Goal: Task Accomplishment & Management: Manage account settings

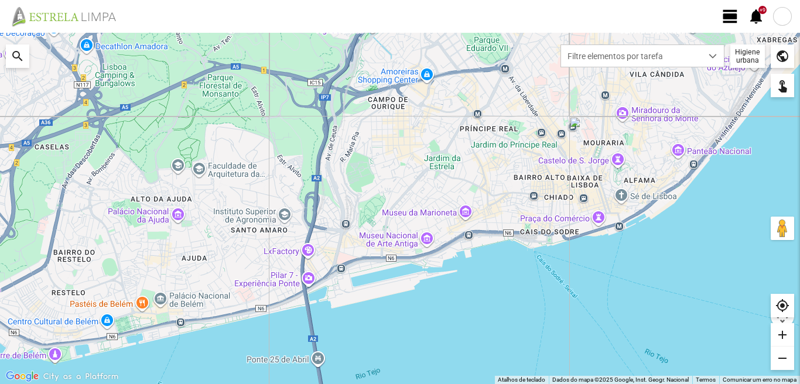
click at [723, 12] on span "view_day" at bounding box center [730, 17] width 18 height 18
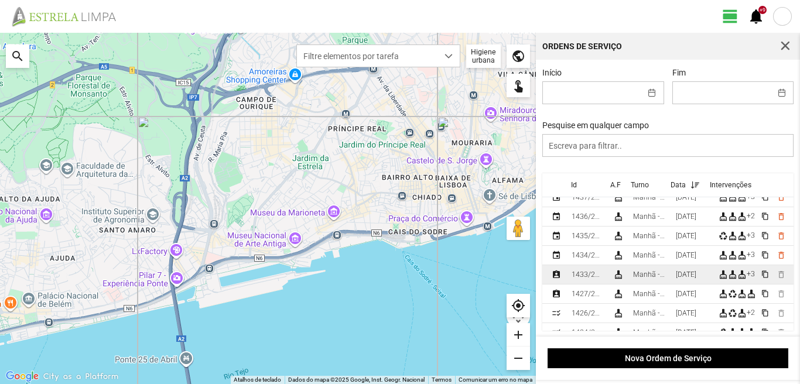
scroll to position [117, 0]
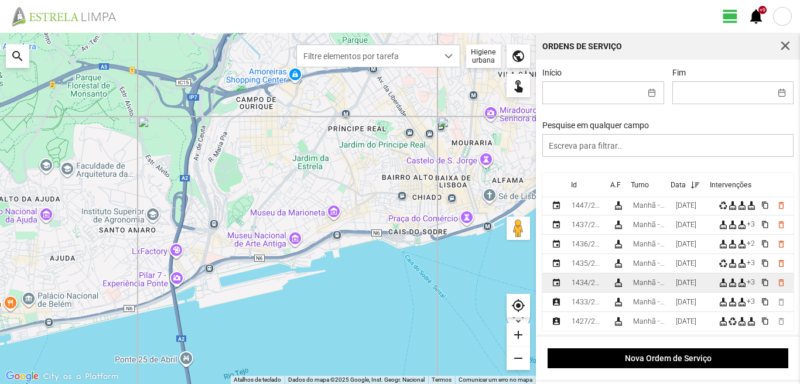
click at [684, 284] on div "[DATE]" at bounding box center [686, 283] width 20 height 8
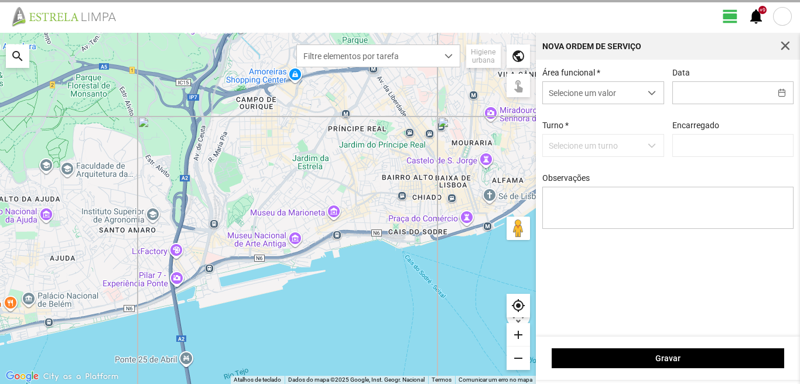
type input "[DATE]"
type input "[PERSON_NAME]"
type textarea "39-baixa Ao serviço-6-10-17-22-25-36-44-45-47-49-50"
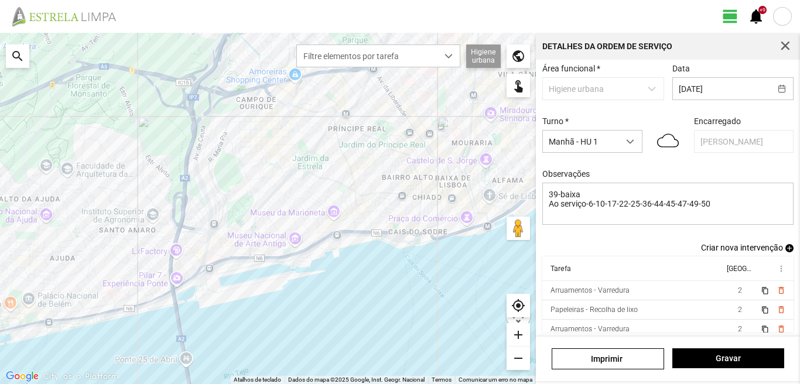
scroll to position [64, 0]
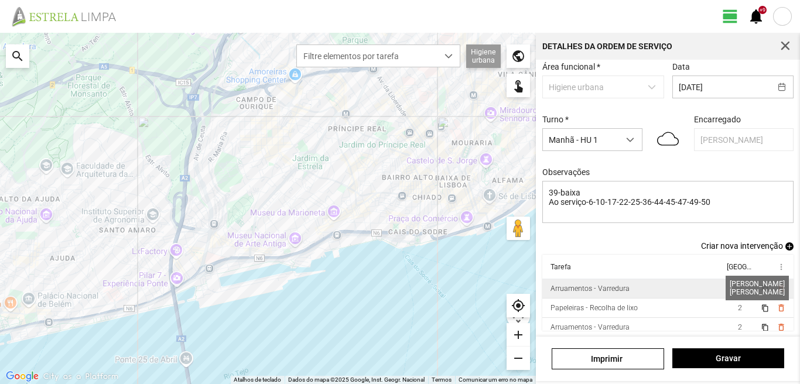
click at [738, 289] on span "2" at bounding box center [740, 288] width 4 height 8
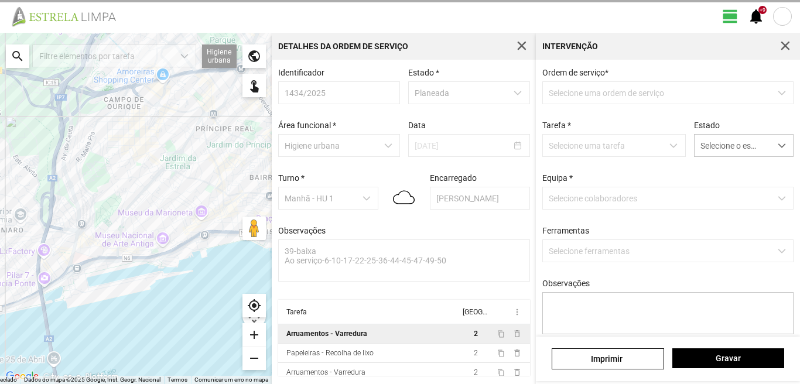
scroll to position [2, 0]
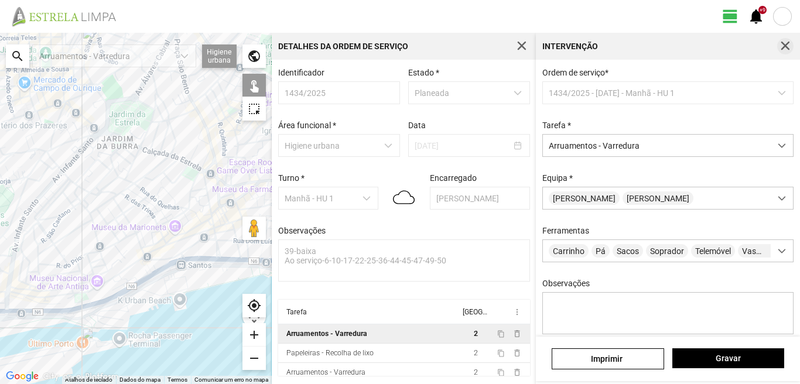
click at [782, 46] on span "button" at bounding box center [785, 46] width 11 height 11
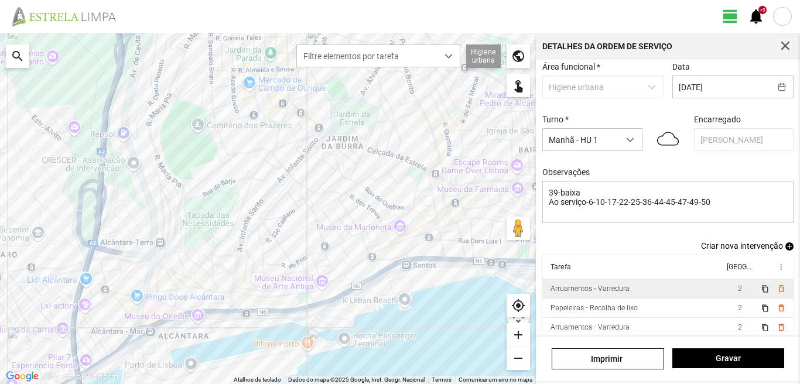
scroll to position [64, 0]
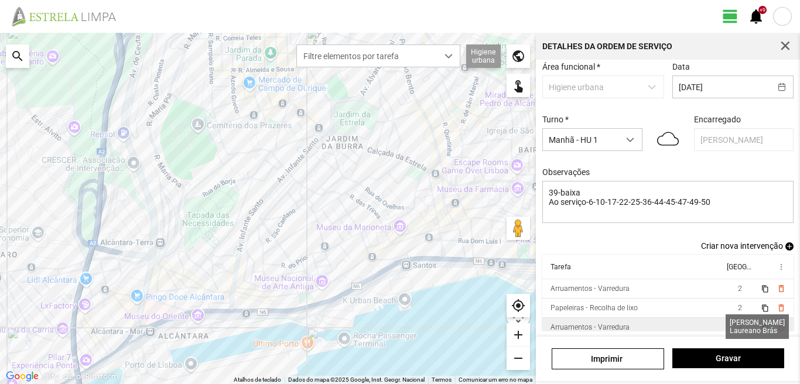
click at [738, 324] on span "2" at bounding box center [740, 327] width 4 height 8
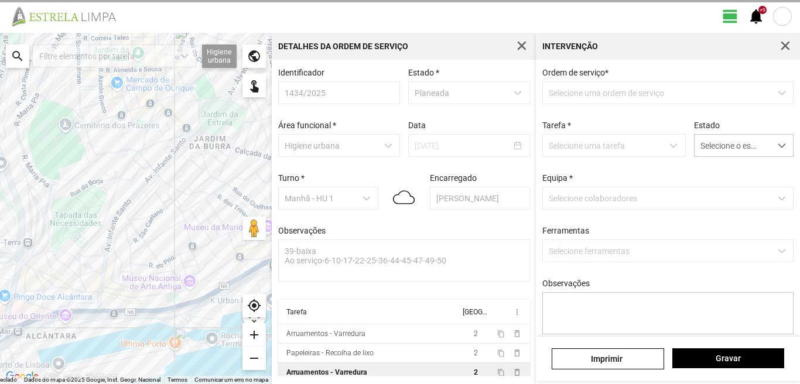
scroll to position [2, 0]
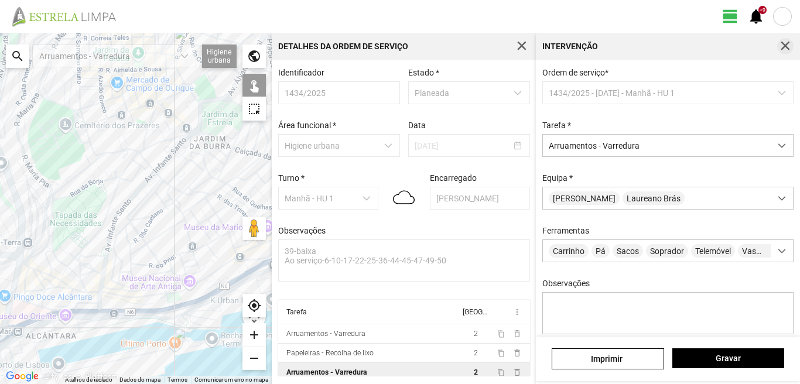
click at [786, 45] on span "button" at bounding box center [785, 46] width 11 height 11
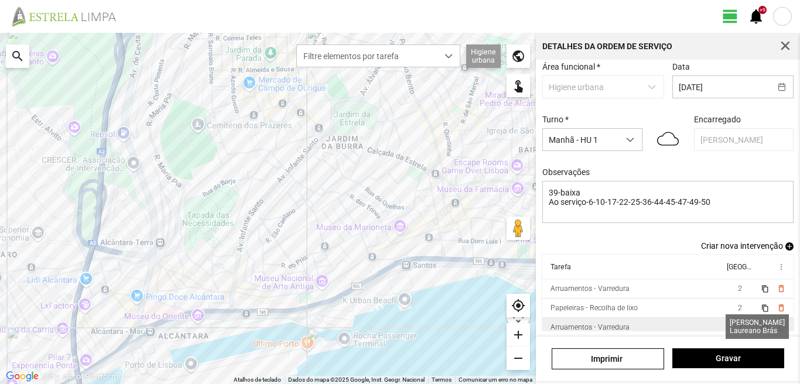
scroll to position [45, 0]
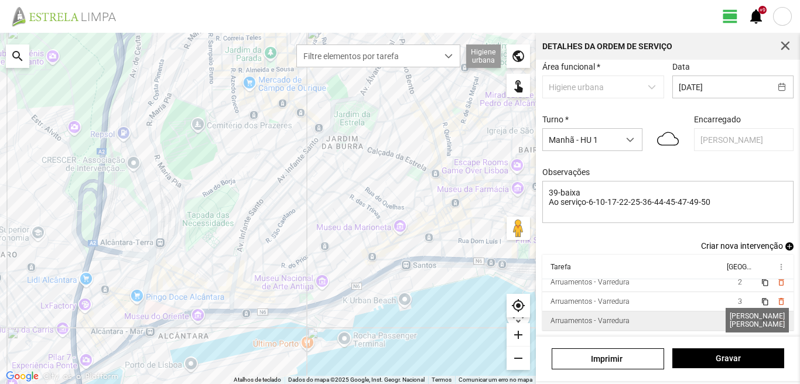
click at [738, 320] on span "2" at bounding box center [740, 321] width 4 height 8
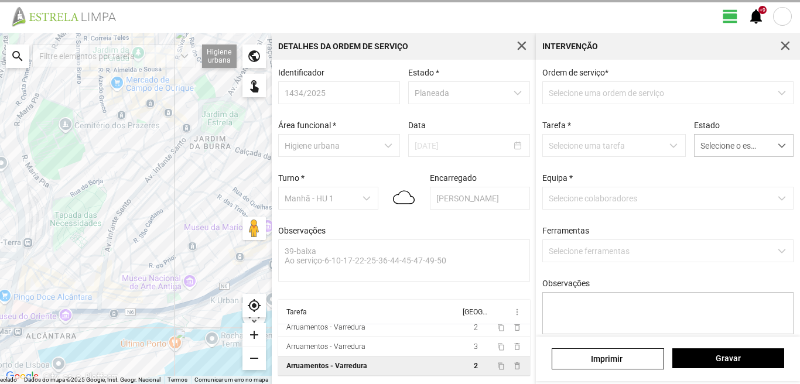
scroll to position [2, 0]
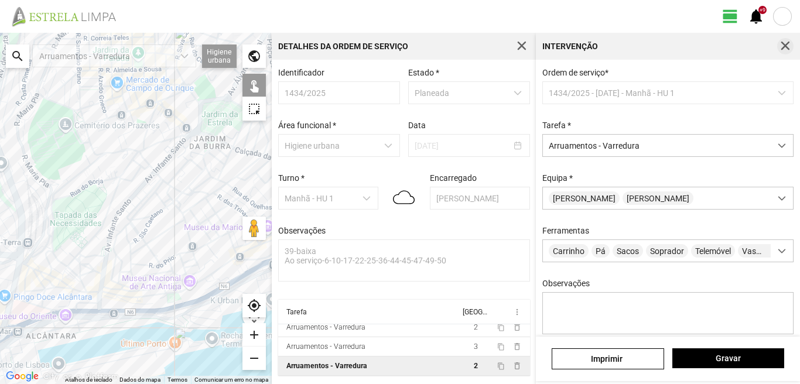
click at [788, 48] on span "button" at bounding box center [785, 46] width 11 height 11
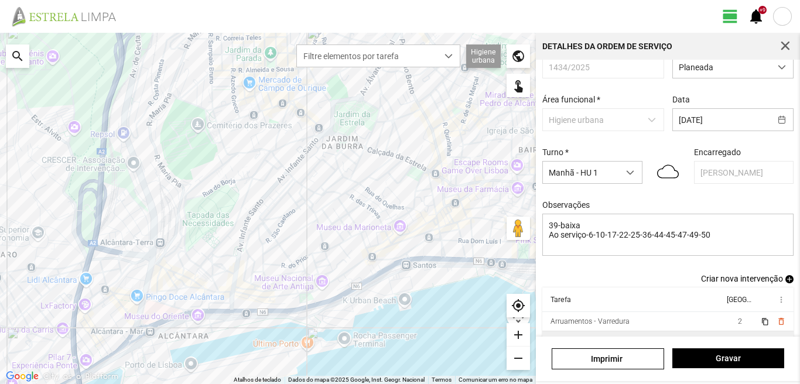
scroll to position [5, 0]
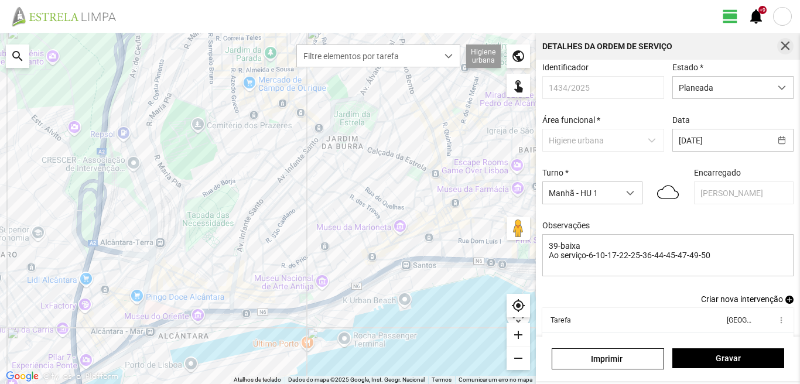
click at [784, 46] on span "button" at bounding box center [785, 46] width 11 height 11
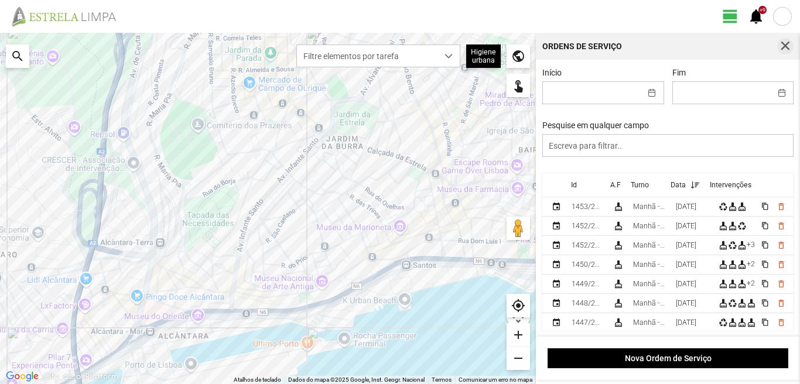
click at [783, 40] on button "button" at bounding box center [785, 46] width 16 height 16
